Goal: Task Accomplishment & Management: Manage account settings

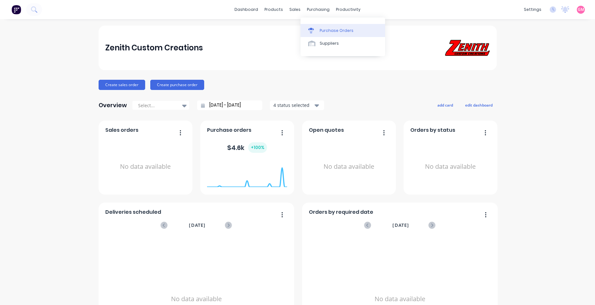
click at [329, 28] on div "Purchase Orders" at bounding box center [337, 31] width 34 height 6
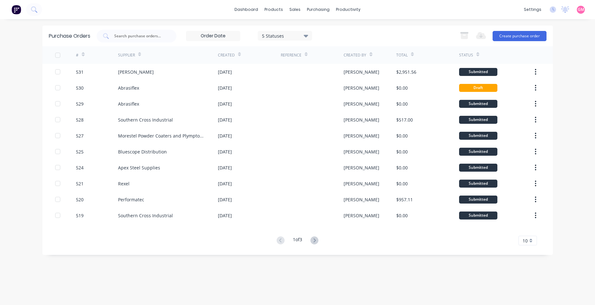
click at [315, 239] on icon at bounding box center [314, 240] width 2 height 4
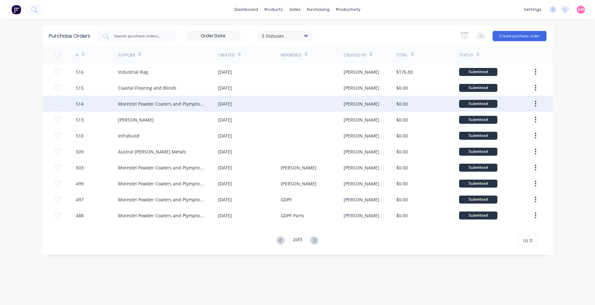
click at [224, 106] on div "[DATE]" at bounding box center [225, 103] width 14 height 7
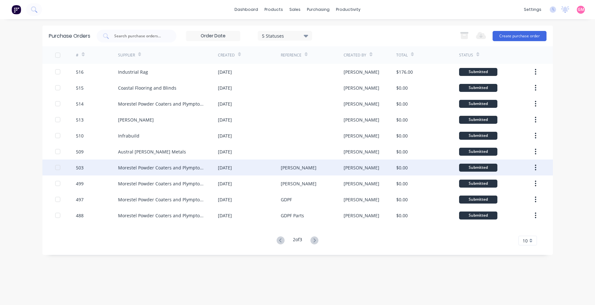
click at [288, 167] on div "[PERSON_NAME]" at bounding box center [299, 167] width 36 height 7
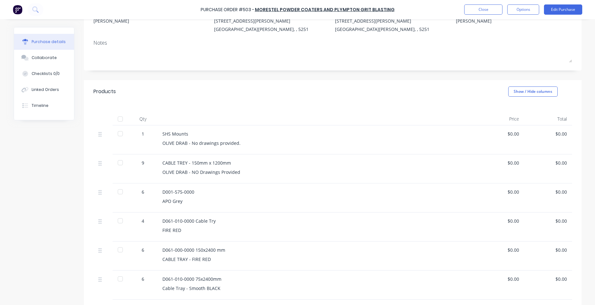
scroll to position [64, 0]
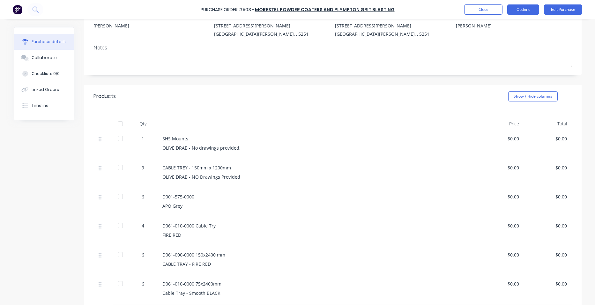
click at [517, 12] on button "Options" at bounding box center [523, 9] width 32 height 10
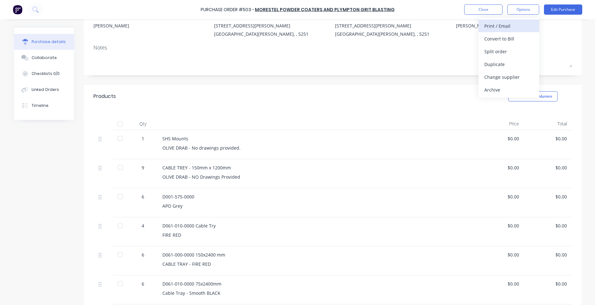
click at [514, 25] on div "Print / Email" at bounding box center [508, 25] width 49 height 9
click at [510, 38] on div "With pricing" at bounding box center [508, 38] width 49 height 9
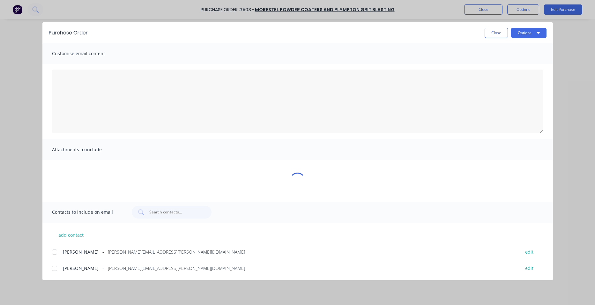
scroll to position [0, 0]
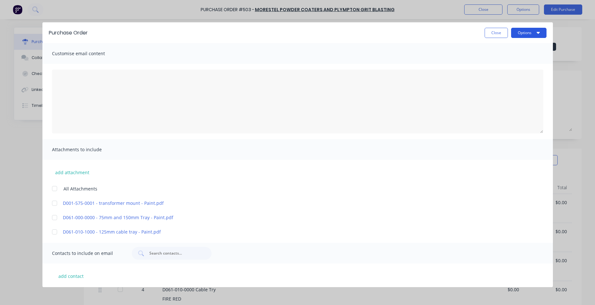
click at [528, 34] on button "Options" at bounding box center [528, 33] width 35 height 10
click at [514, 59] on div "Print" at bounding box center [515, 61] width 49 height 9
click at [501, 33] on button "Close" at bounding box center [495, 33] width 23 height 10
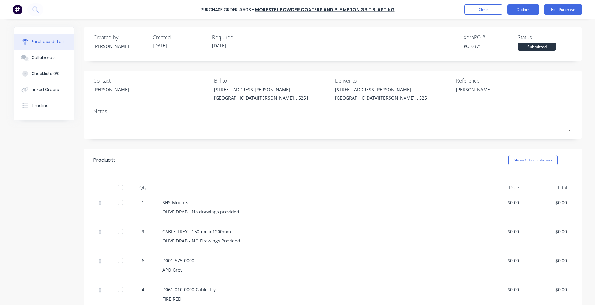
click at [524, 10] on button "Options" at bounding box center [523, 9] width 32 height 10
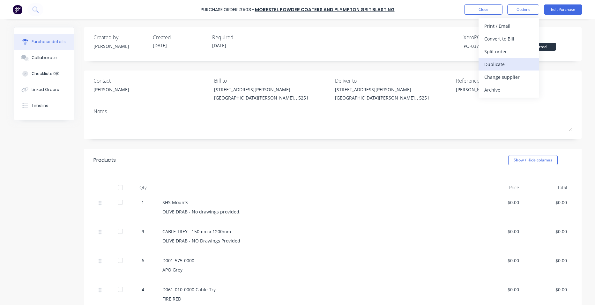
click at [521, 64] on div "Duplicate" at bounding box center [508, 64] width 49 height 9
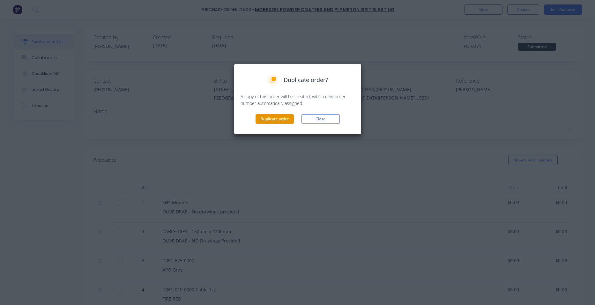
drag, startPoint x: 279, startPoint y: 119, endPoint x: 290, endPoint y: 119, distance: 11.5
click at [280, 119] on button "Duplicate order" at bounding box center [274, 119] width 38 height 10
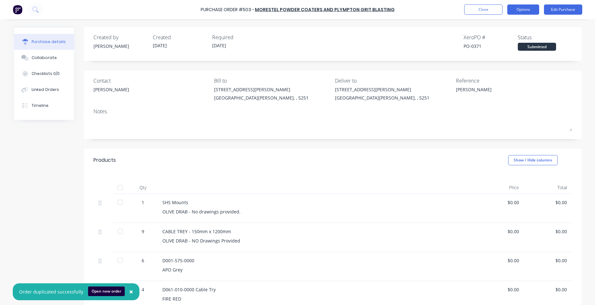
click at [527, 10] on button "Options" at bounding box center [523, 9] width 32 height 10
click at [568, 7] on button "Edit Purchase" at bounding box center [563, 9] width 38 height 10
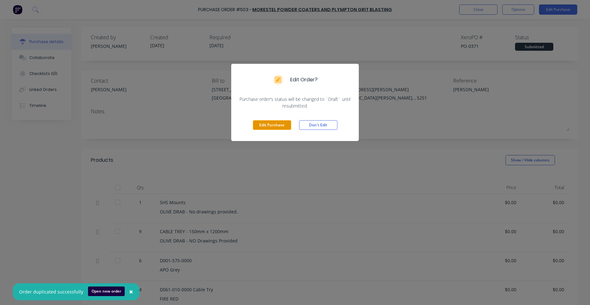
click at [277, 125] on button "Edit Purchase" at bounding box center [272, 125] width 38 height 10
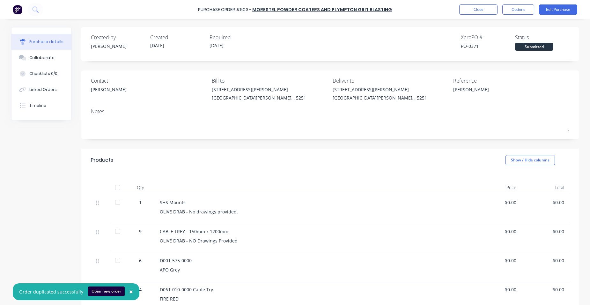
type textarea "x"
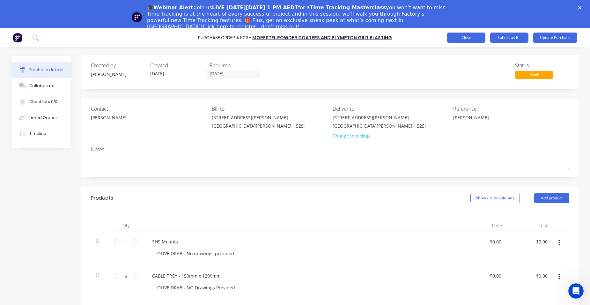
click at [465, 36] on button "Close" at bounding box center [466, 38] width 38 height 10
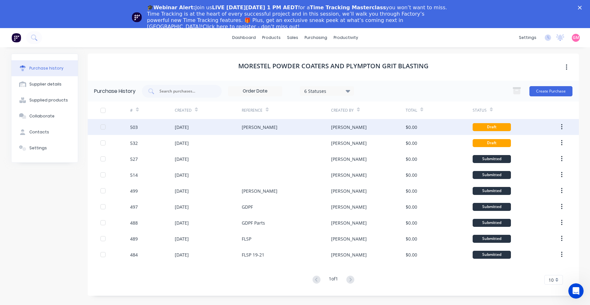
click at [296, 128] on div "[PERSON_NAME]" at bounding box center [286, 127] width 89 height 16
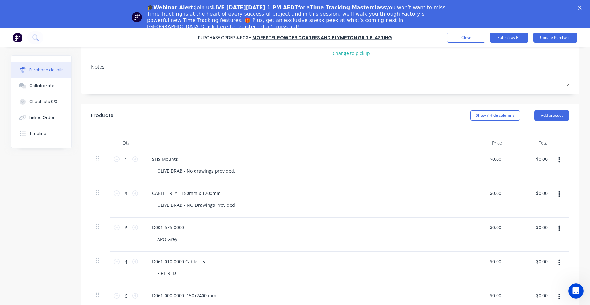
scroll to position [15, 0]
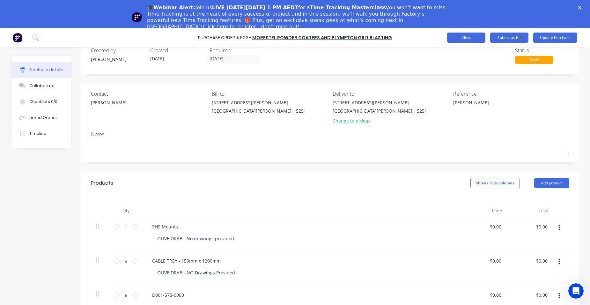
click at [471, 37] on button "Close" at bounding box center [466, 38] width 38 height 10
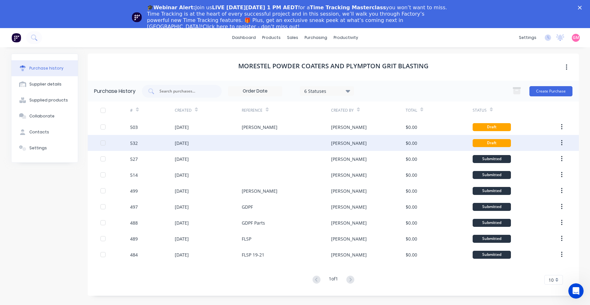
click at [308, 145] on div at bounding box center [286, 143] width 89 height 16
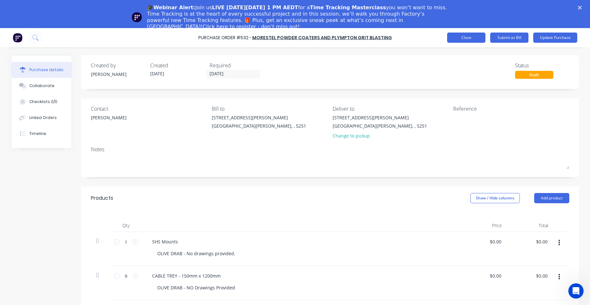
click at [462, 39] on button "Close" at bounding box center [466, 38] width 38 height 10
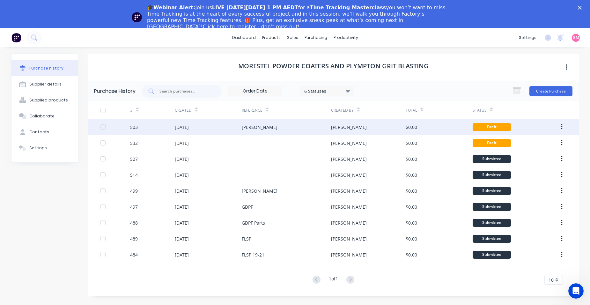
click at [301, 125] on div "[PERSON_NAME]" at bounding box center [286, 127] width 89 height 16
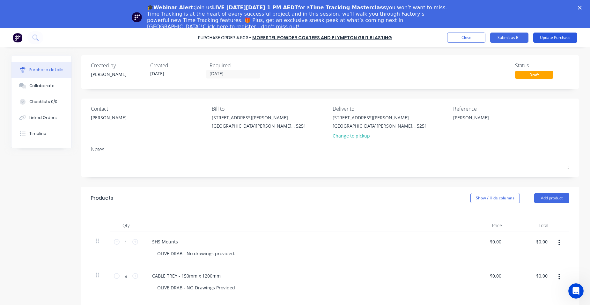
click at [543, 37] on button "Update Purchase" at bounding box center [555, 38] width 44 height 10
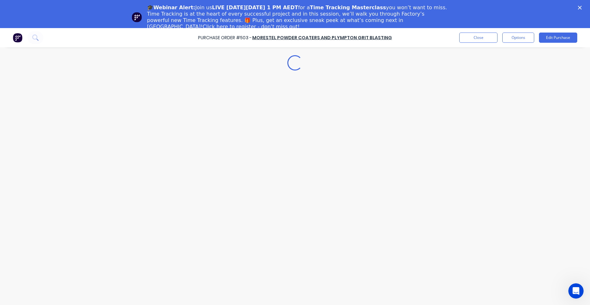
type textarea "x"
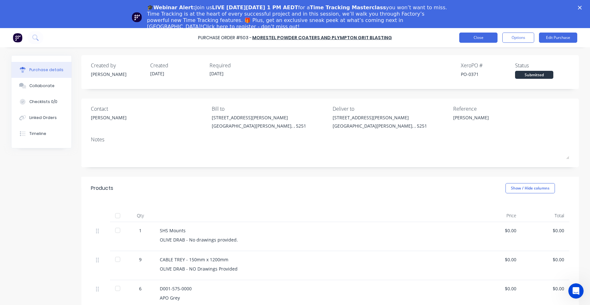
click at [480, 40] on button "Close" at bounding box center [478, 38] width 38 height 10
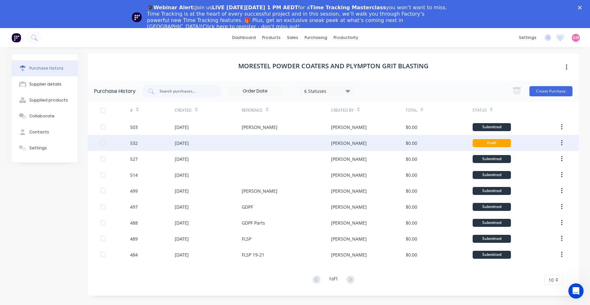
click at [389, 144] on div "[PERSON_NAME]" at bounding box center [368, 143] width 74 height 16
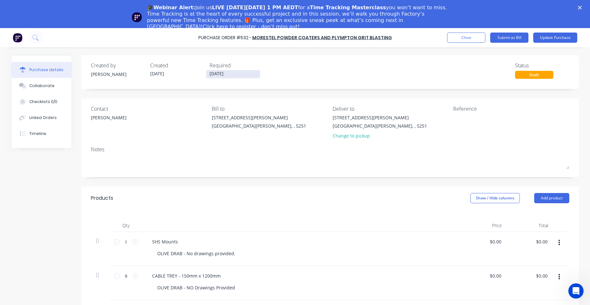
click at [232, 73] on input "[DATE]" at bounding box center [233, 74] width 54 height 8
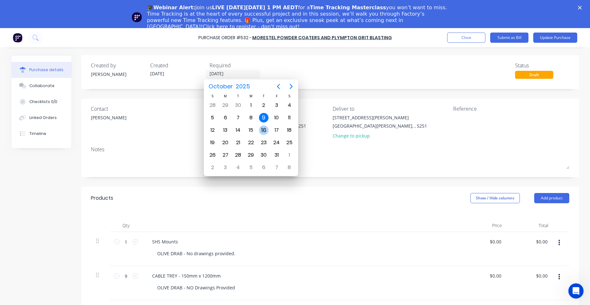
click at [263, 128] on div "16" at bounding box center [264, 130] width 10 height 10
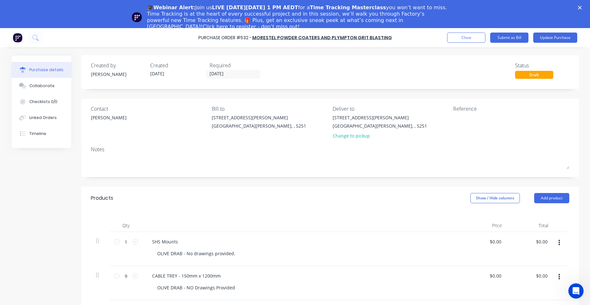
type input "[DATE]"
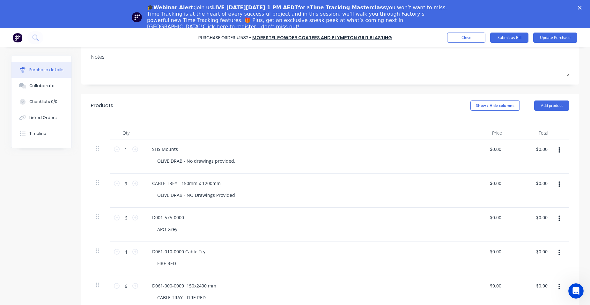
scroll to position [96, 0]
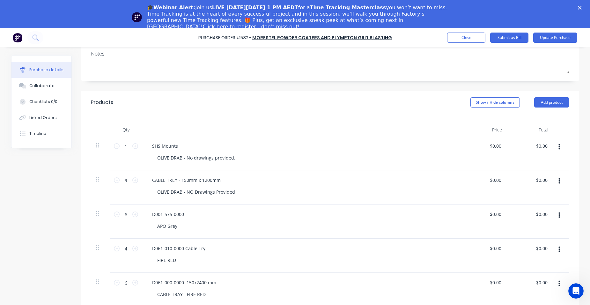
click at [558, 147] on icon "button" at bounding box center [559, 147] width 2 height 6
click at [546, 205] on button "Delete" at bounding box center [539, 202] width 54 height 13
click at [558, 145] on button "button" at bounding box center [559, 146] width 15 height 11
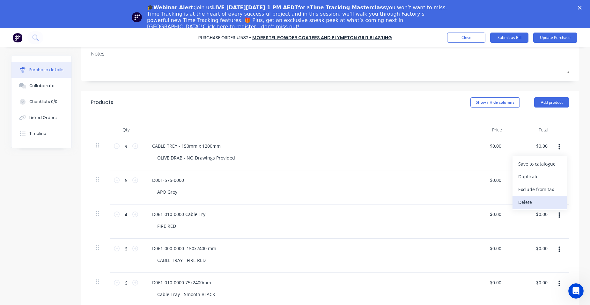
click at [542, 202] on button "Delete" at bounding box center [539, 202] width 54 height 13
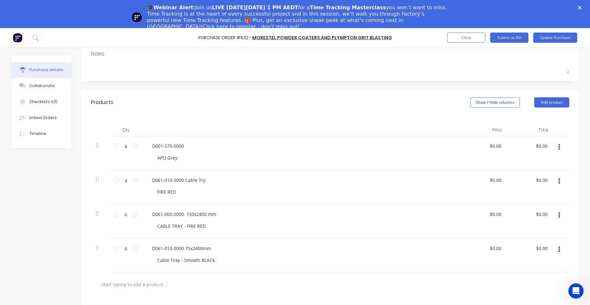
click at [558, 148] on icon "button" at bounding box center [559, 146] width 2 height 7
click at [539, 203] on button "Delete" at bounding box center [539, 202] width 54 height 13
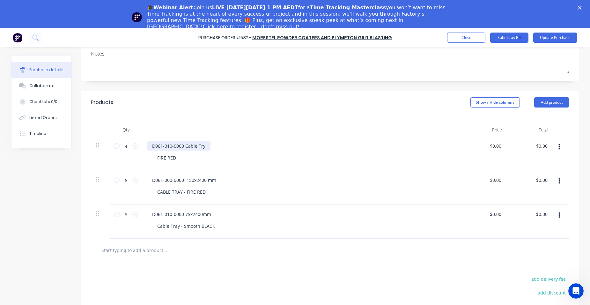
click at [206, 146] on div "D061-010-0000 Cable Try" at bounding box center [178, 145] width 63 height 9
click at [193, 160] on div "FIRE RED" at bounding box center [304, 157] width 304 height 9
click at [175, 148] on div "D061-010-0000 Cable Tray" at bounding box center [180, 145] width 66 height 9
click at [179, 160] on div "FIRE RED" at bounding box center [304, 157] width 304 height 9
click at [555, 148] on button "button" at bounding box center [559, 146] width 15 height 11
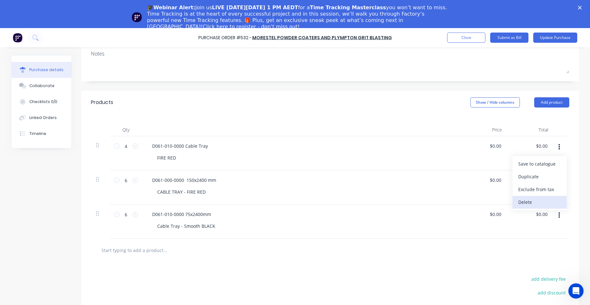
click at [548, 204] on button "Delete" at bounding box center [539, 202] width 54 height 13
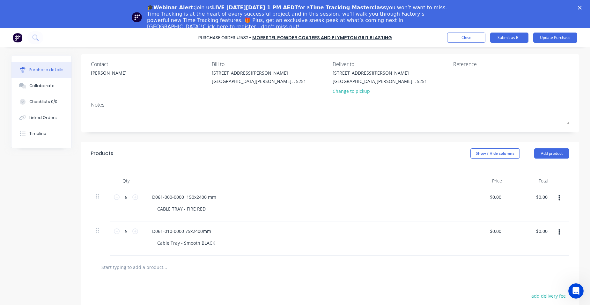
scroll to position [0, 0]
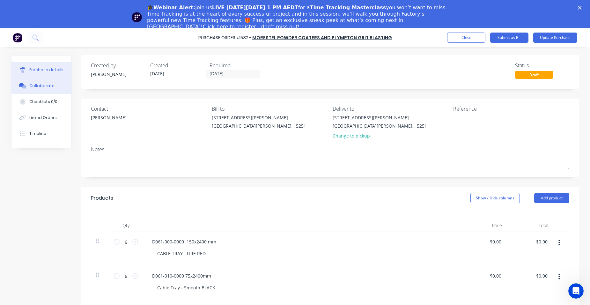
click at [44, 84] on div "Collaborate" at bounding box center [41, 86] width 25 height 6
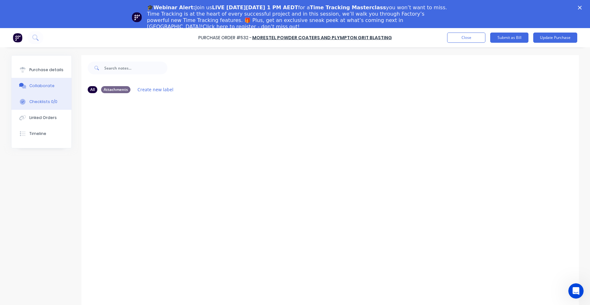
click at [40, 101] on div "Checklists 0/0" at bounding box center [43, 102] width 28 height 6
type textarea "x"
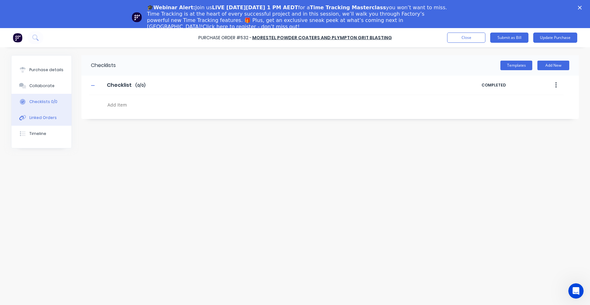
click at [39, 117] on div "Linked Orders" at bounding box center [42, 118] width 27 height 6
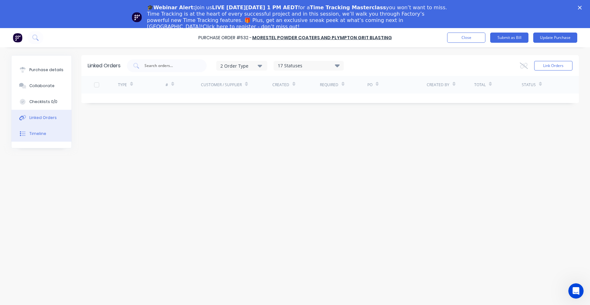
click at [40, 134] on div "Timeline" at bounding box center [37, 134] width 17 height 6
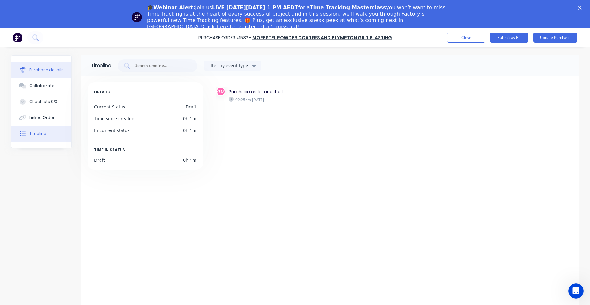
drag, startPoint x: 27, startPoint y: 69, endPoint x: 37, endPoint y: 69, distance: 9.9
click at [29, 69] on div "Purchase details" at bounding box center [46, 70] width 34 height 6
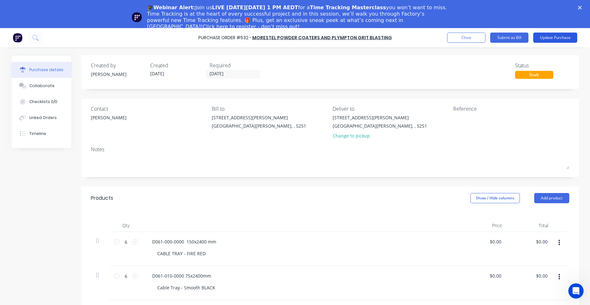
click at [549, 38] on button "Update Purchase" at bounding box center [555, 38] width 44 height 10
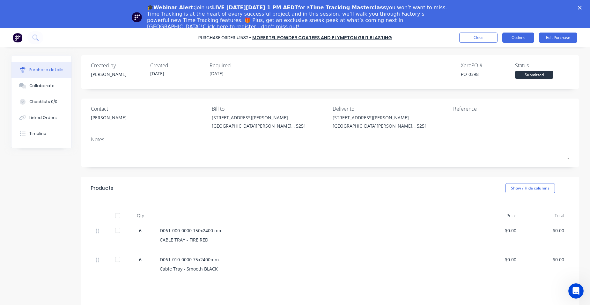
click at [519, 40] on button "Options" at bounding box center [518, 38] width 32 height 10
drag, startPoint x: 546, startPoint y: 124, endPoint x: 523, endPoint y: 42, distance: 85.2
click at [546, 121] on div at bounding box center [511, 122] width 116 height 16
click at [554, 36] on button "Edit Purchase" at bounding box center [558, 38] width 38 height 10
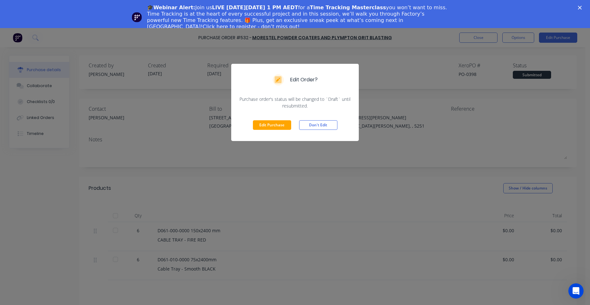
drag, startPoint x: 279, startPoint y: 123, endPoint x: 442, endPoint y: 126, distance: 163.6
click at [280, 124] on button "Edit Purchase" at bounding box center [272, 125] width 38 height 10
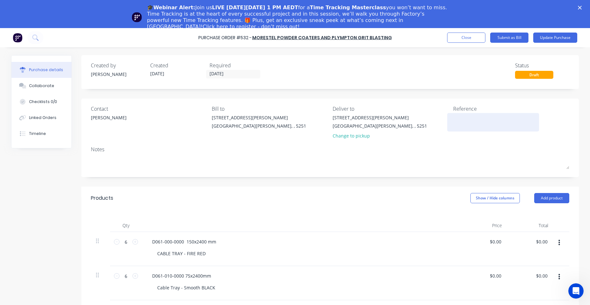
click at [489, 125] on textarea at bounding box center [493, 121] width 80 height 14
type textarea "[PERSON_NAME]"
type textarea "x"
type textarea "Brendon Dar"
type textarea "x"
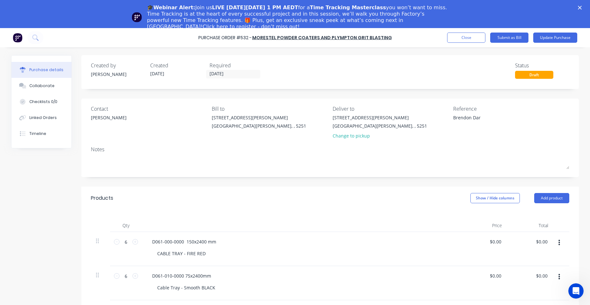
type textarea "[PERSON_NAME]"
type textarea "x"
type textarea "[PERSON_NAME]"
type textarea "x"
type textarea "[PERSON_NAME]"
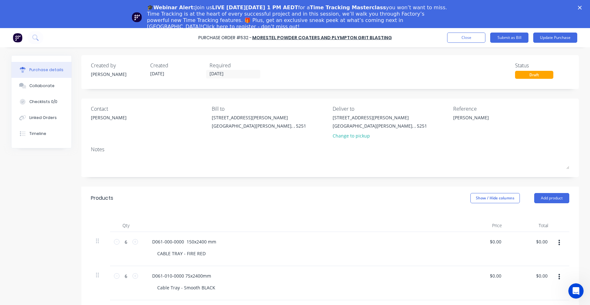
type textarea "x"
type textarea "[PERSON_NAME]"
type textarea "x"
type textarea "[PERSON_NAME]"
type textarea "x"
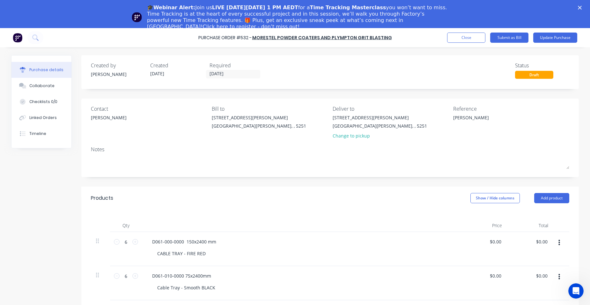
type textarea "[PERSON_NAME]"
type textarea "x"
type textarea "[PERSON_NAME]"
type textarea "x"
type textarea "[PERSON_NAME]"
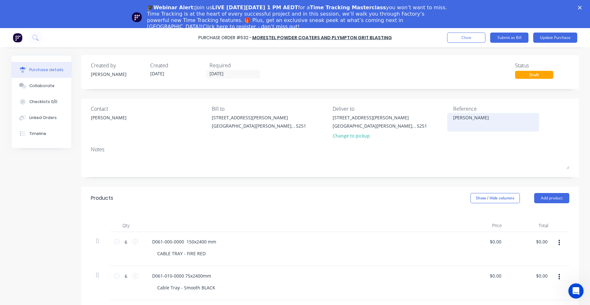
type textarea "x"
drag, startPoint x: 499, startPoint y: 117, endPoint x: 471, endPoint y: 117, distance: 27.7
click at [471, 117] on textarea "[PERSON_NAME]" at bounding box center [493, 121] width 80 height 14
type textarea "[PERSON_NAME]"
type textarea "x"
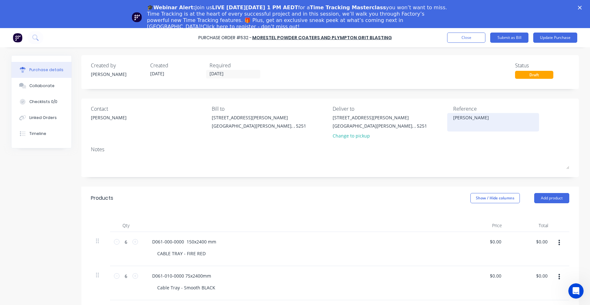
type textarea "[PERSON_NAME]"
type textarea "x"
type textarea "[PERSON_NAME]"
type textarea "x"
type textarea "[PERSON_NAME]"
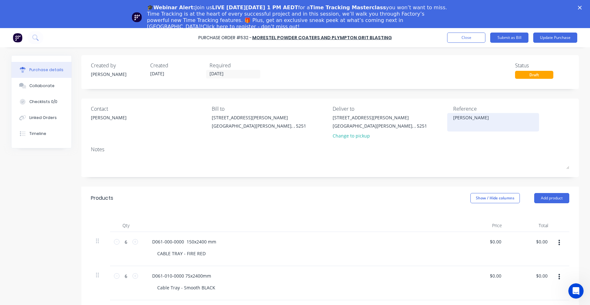
type textarea "x"
type textarea "[PERSON_NAME]"
type textarea "x"
type textarea "[PERSON_NAME]"
type textarea "x"
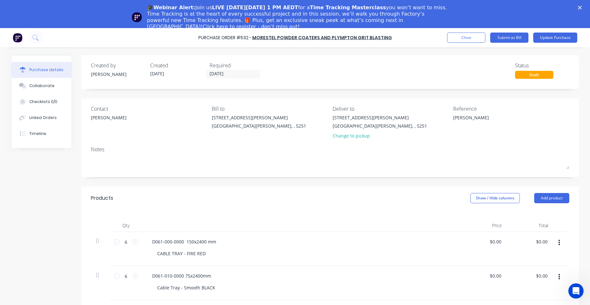
type textarea "[PERSON_NAME]"
click at [489, 153] on div "Notes" at bounding box center [330, 149] width 478 height 8
click at [547, 37] on button "Update Purchase" at bounding box center [555, 38] width 44 height 10
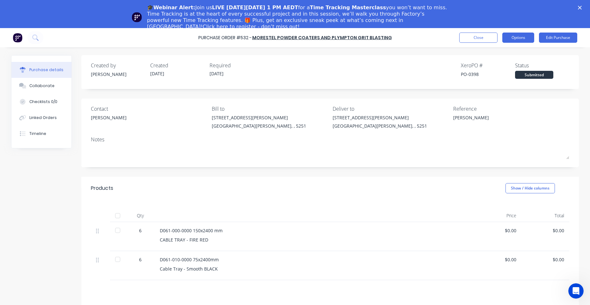
click at [514, 39] on button "Options" at bounding box center [518, 38] width 32 height 10
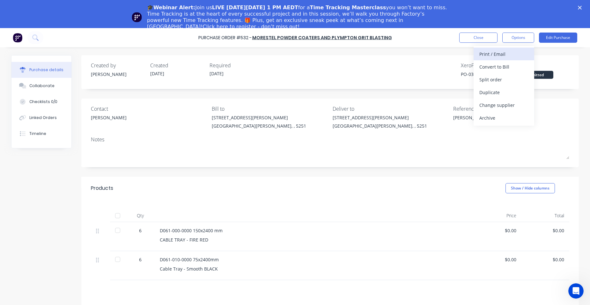
click at [510, 55] on div "Print / Email" at bounding box center [503, 53] width 49 height 9
click at [509, 67] on div "With pricing" at bounding box center [503, 66] width 49 height 9
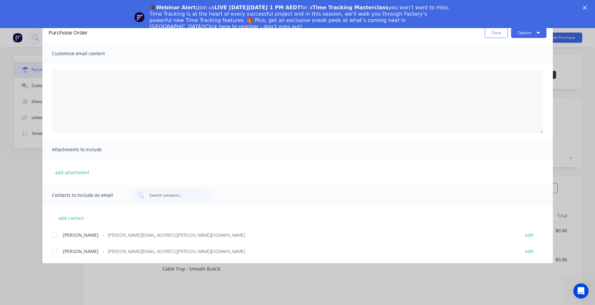
click at [54, 235] on div at bounding box center [54, 235] width 13 height 13
drag, startPoint x: 66, startPoint y: 173, endPoint x: 361, endPoint y: 163, distance: 294.5
click at [360, 159] on div "Customise email content Attachments to include add attachment" at bounding box center [297, 114] width 510 height 142
click at [528, 34] on button "Options" at bounding box center [528, 33] width 35 height 10
click at [511, 75] on div "Email" at bounding box center [515, 74] width 49 height 9
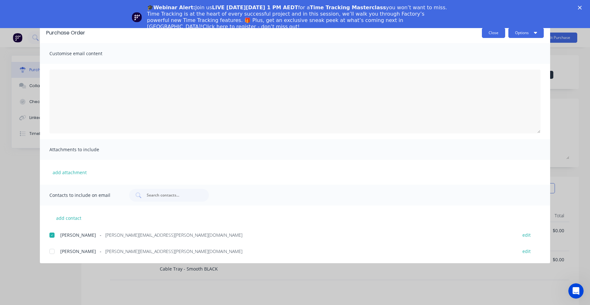
click at [498, 35] on button "Close" at bounding box center [493, 33] width 23 height 10
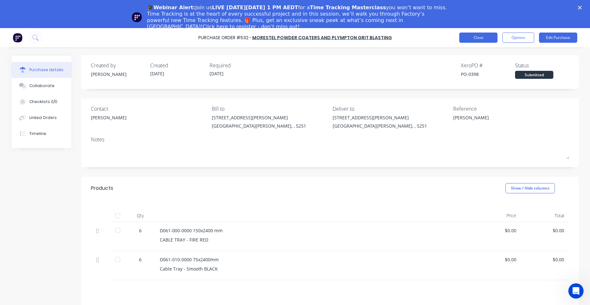
click at [489, 38] on button "Close" at bounding box center [478, 38] width 38 height 10
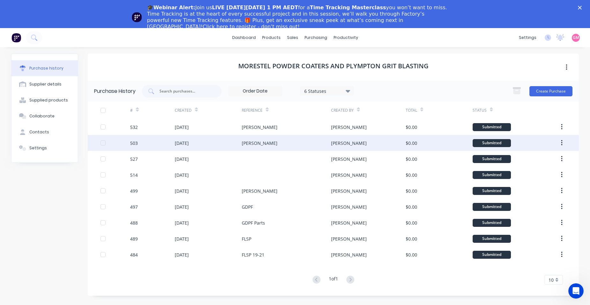
click at [309, 142] on div "[PERSON_NAME]" at bounding box center [286, 143] width 89 height 16
type textarea "x"
